Goal: Information Seeking & Learning: Check status

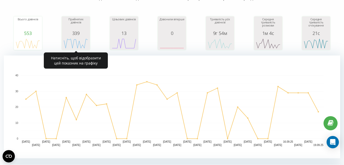
click at [79, 31] on div "339" at bounding box center [76, 33] width 26 height 5
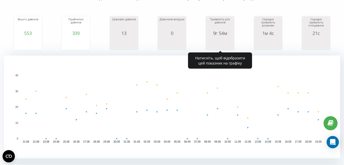
click at [215, 28] on div "Тривалість усіх дзвінків" at bounding box center [220, 24] width 26 height 13
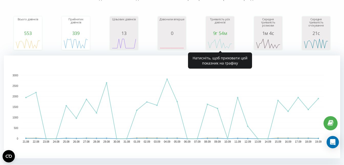
click at [220, 23] on div "Тривалість усіх дзвінків" at bounding box center [220, 24] width 26 height 13
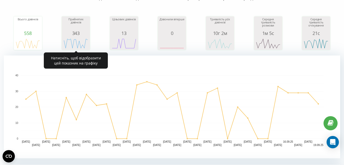
click at [76, 25] on div "Прийнятих дзвінків" at bounding box center [76, 24] width 26 height 13
click at [76, 34] on div "344" at bounding box center [76, 33] width 26 height 5
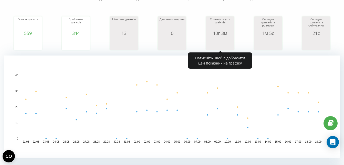
click at [222, 31] on div "10г 3м" at bounding box center [220, 33] width 26 height 5
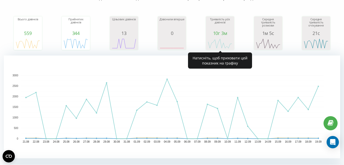
click at [226, 38] on icon "A chart." at bounding box center [220, 43] width 26 height 15
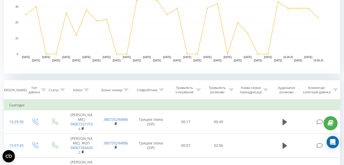
scroll to position [154, 0]
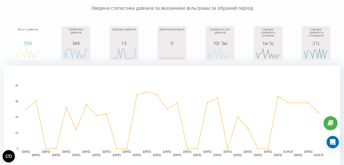
scroll to position [48, 0]
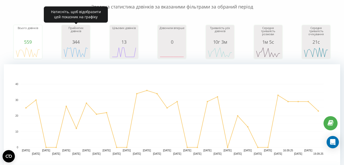
click at [81, 39] on div "Прийнятих дзвінків" at bounding box center [76, 32] width 26 height 13
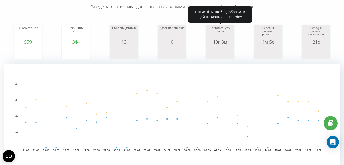
click at [218, 37] on div "Тривалість усіх дзвінків" at bounding box center [220, 32] width 26 height 13
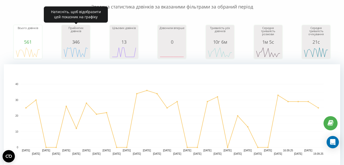
click at [86, 41] on div "346" at bounding box center [76, 41] width 26 height 5
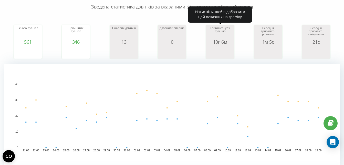
click at [228, 37] on div "Тривалість усіх дзвінків" at bounding box center [220, 32] width 26 height 13
